Goal: Task Accomplishment & Management: Manage account settings

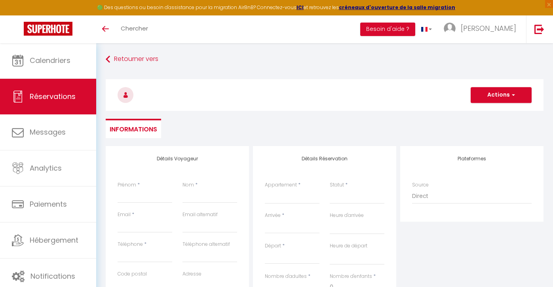
select select
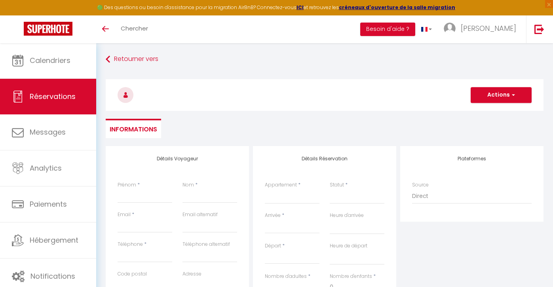
select select
click at [72, 92] on span "Réservations" at bounding box center [53, 96] width 46 height 10
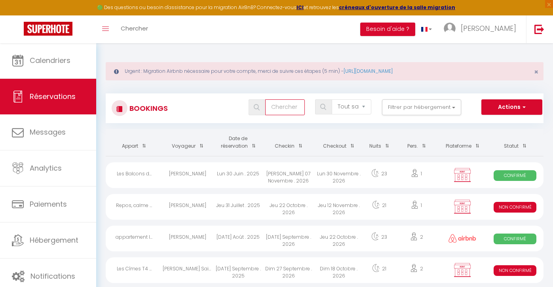
click at [286, 108] on input "text" at bounding box center [285, 107] width 40 height 16
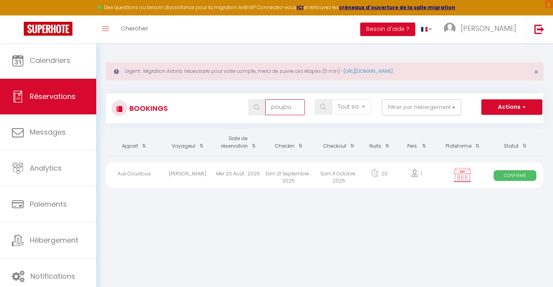
type input "poujou"
click at [232, 171] on div "Mer 20 Août . 2025" at bounding box center [238, 175] width 50 height 26
select select "OK"
select select "KO"
select select "0"
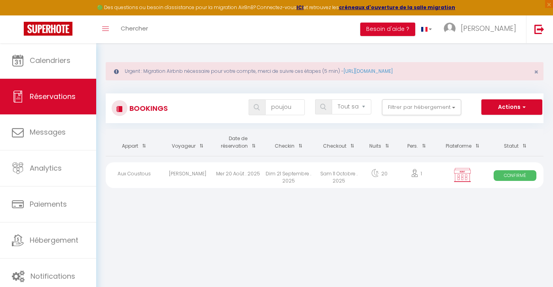
select select "0"
select select "1"
select select
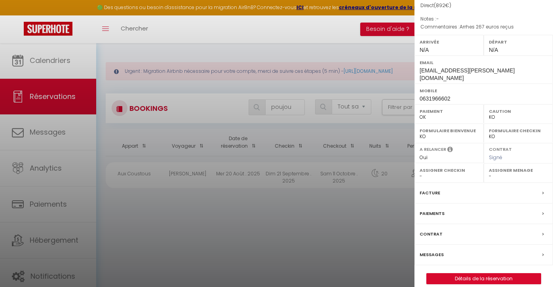
scroll to position [80, 0]
click at [449, 274] on link "Détails de la réservation" at bounding box center [484, 279] width 114 height 10
select select
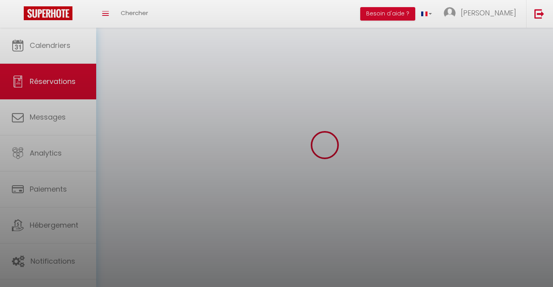
select select
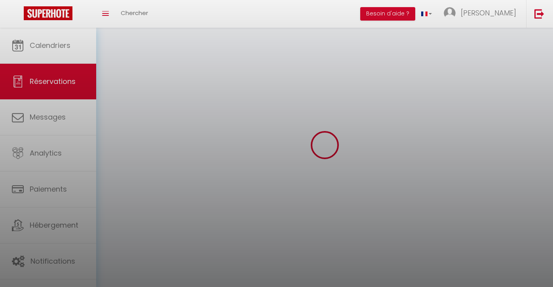
select select
checkbox input "false"
select select
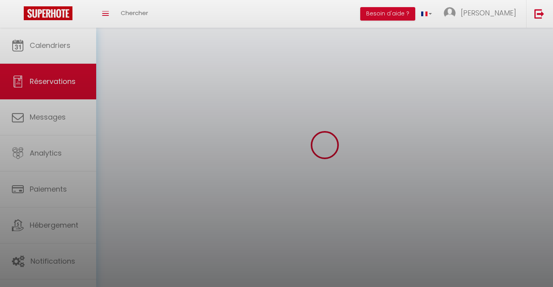
select select
checkbox input "false"
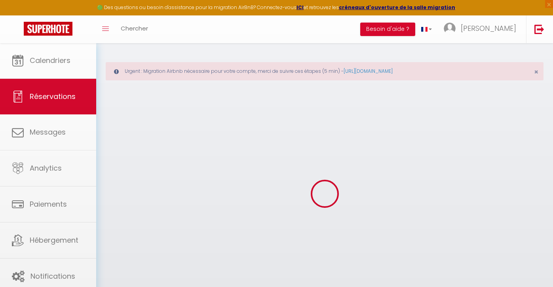
select select
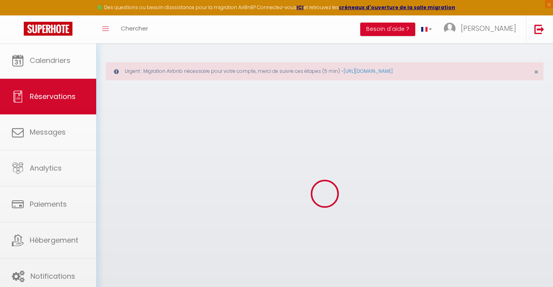
select select
checkbox input "false"
select select
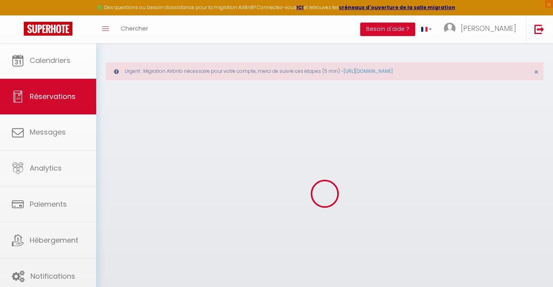
select select
checkbox input "false"
select select
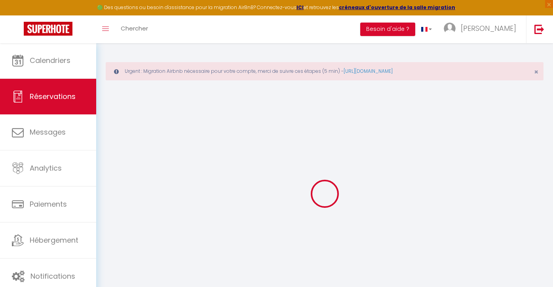
type input "[PERSON_NAME]"
type input "Poujoulet"
type input "[EMAIL_ADDRESS][PERSON_NAME][DOMAIN_NAME]"
type input "0631966602"
type input "47400"
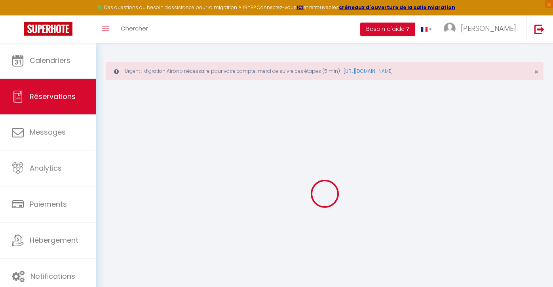
type input "[STREET_ADDRESS]"
type input "Tonneins"
select select "FR"
select select "67701"
select select "1"
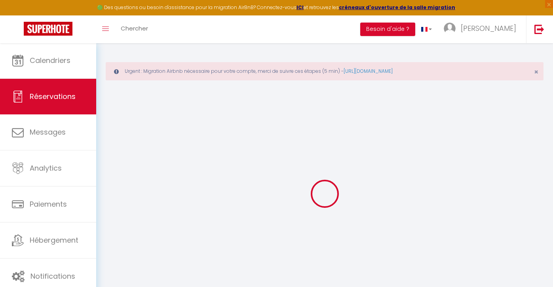
type input "Dim 21 Septembre 2025"
select select
type input "[PERSON_NAME] 11 Octobre 2025"
select select
type input "1"
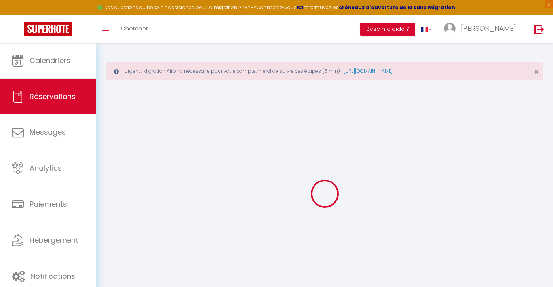
select select "12"
select select
type input "850"
checkbox input "true"
type input "0"
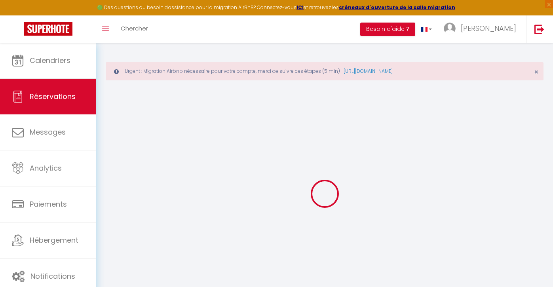
type input "0"
select select
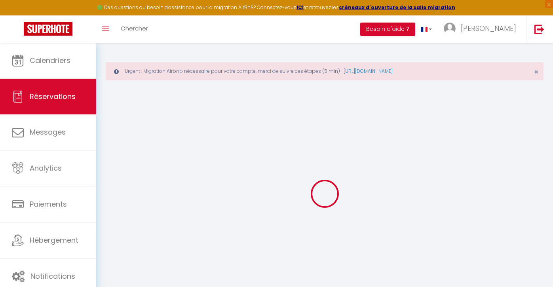
select select "14"
checkbox input "true"
select select
checkbox input "true"
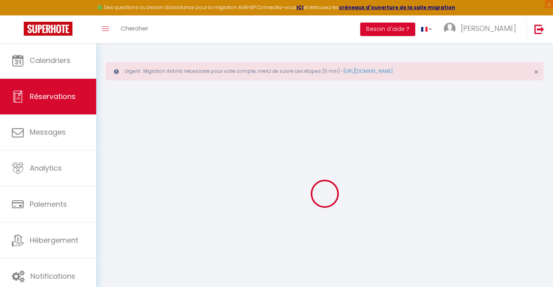
select select
checkbox input "true"
select select
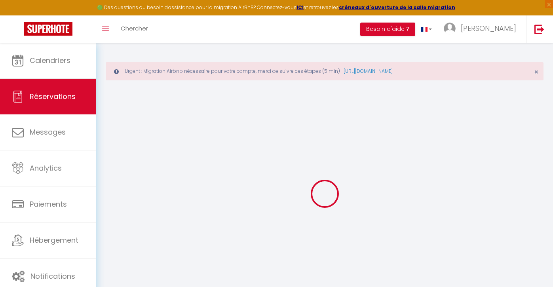
checkbox input "true"
type textarea "Arrhes 267 euros reçus"
type input "42"
select select
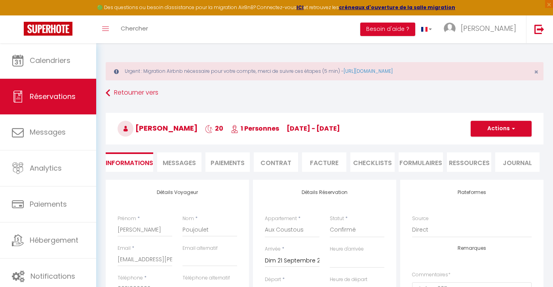
checkbox input "true"
select select
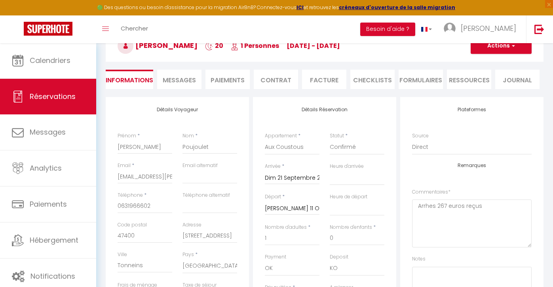
scroll to position [142, 0]
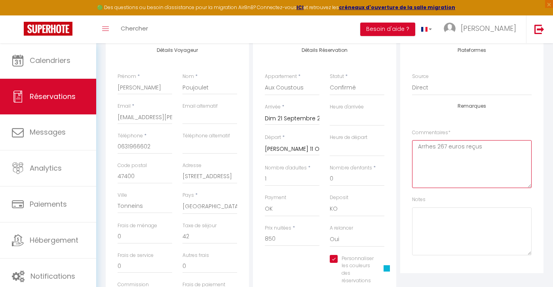
click at [492, 150] on textarea "Arrhes 267 euros reçus" at bounding box center [472, 164] width 120 height 48
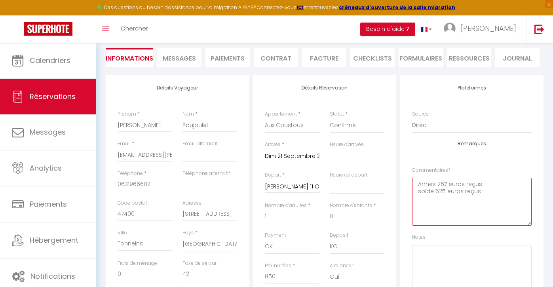
scroll to position [84, 0]
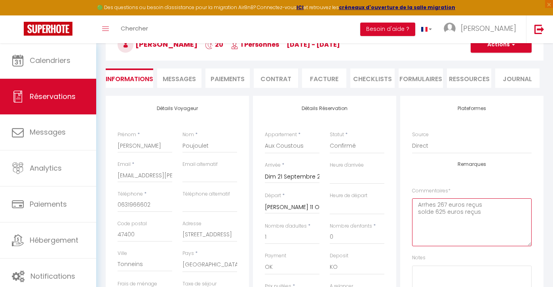
type textarea "Arrhes 267 euros reçus solde 625 euros reçus"
click at [519, 50] on button "Actions" at bounding box center [501, 45] width 61 height 16
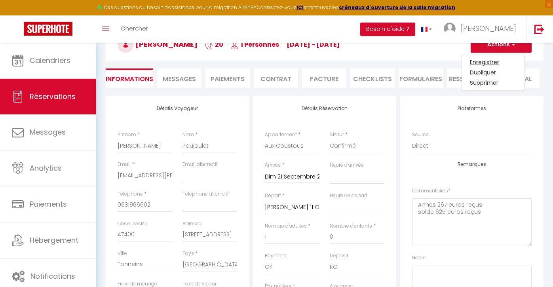
click at [495, 62] on link "Enregistrer" at bounding box center [493, 62] width 63 height 10
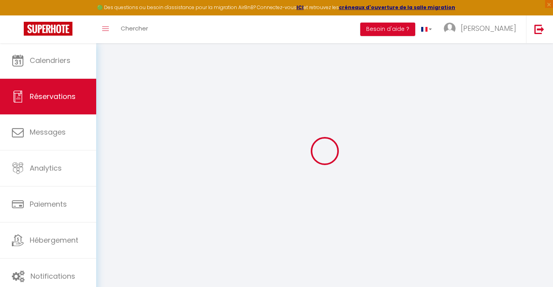
scroll to position [43, 0]
select select "not_cancelled"
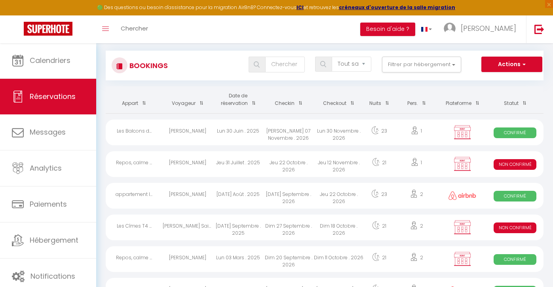
click at [15, 100] on icon at bounding box center [18, 97] width 12 height 12
